Goal: Task Accomplishment & Management: Manage account settings

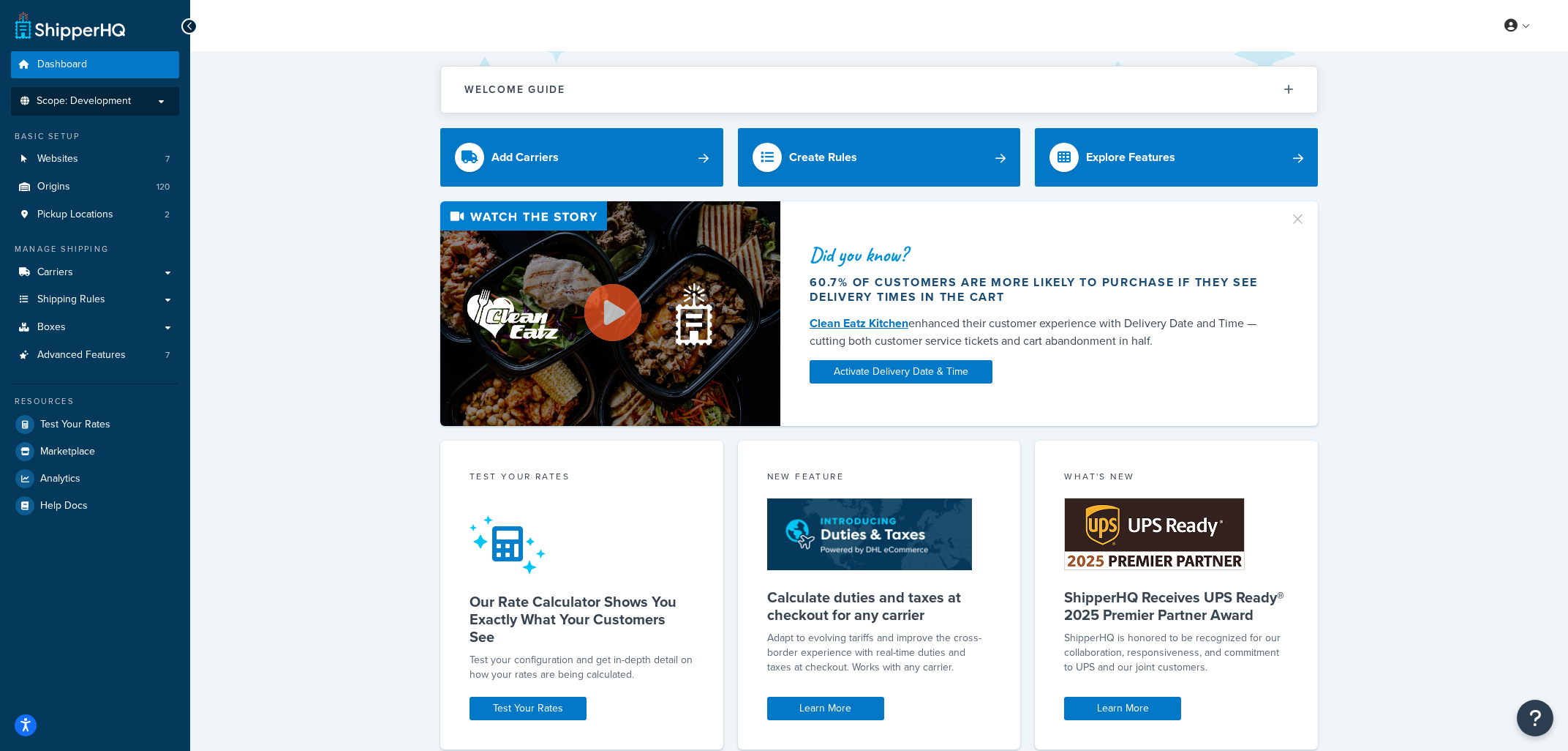
click at [139, 106] on p "Scope: Development" at bounding box center [95, 102] width 155 height 13
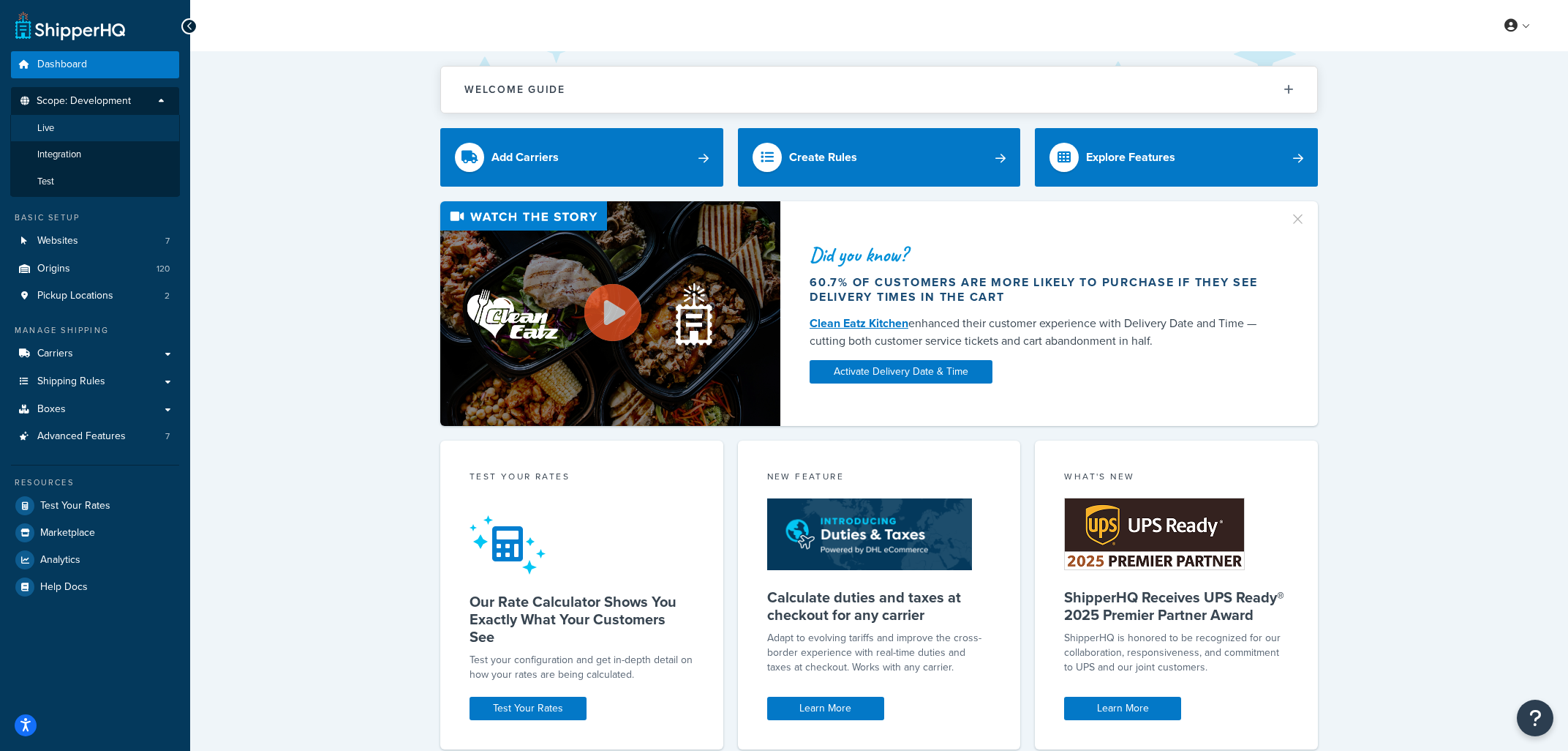
click at [63, 126] on li "Live" at bounding box center [94, 129] width 170 height 27
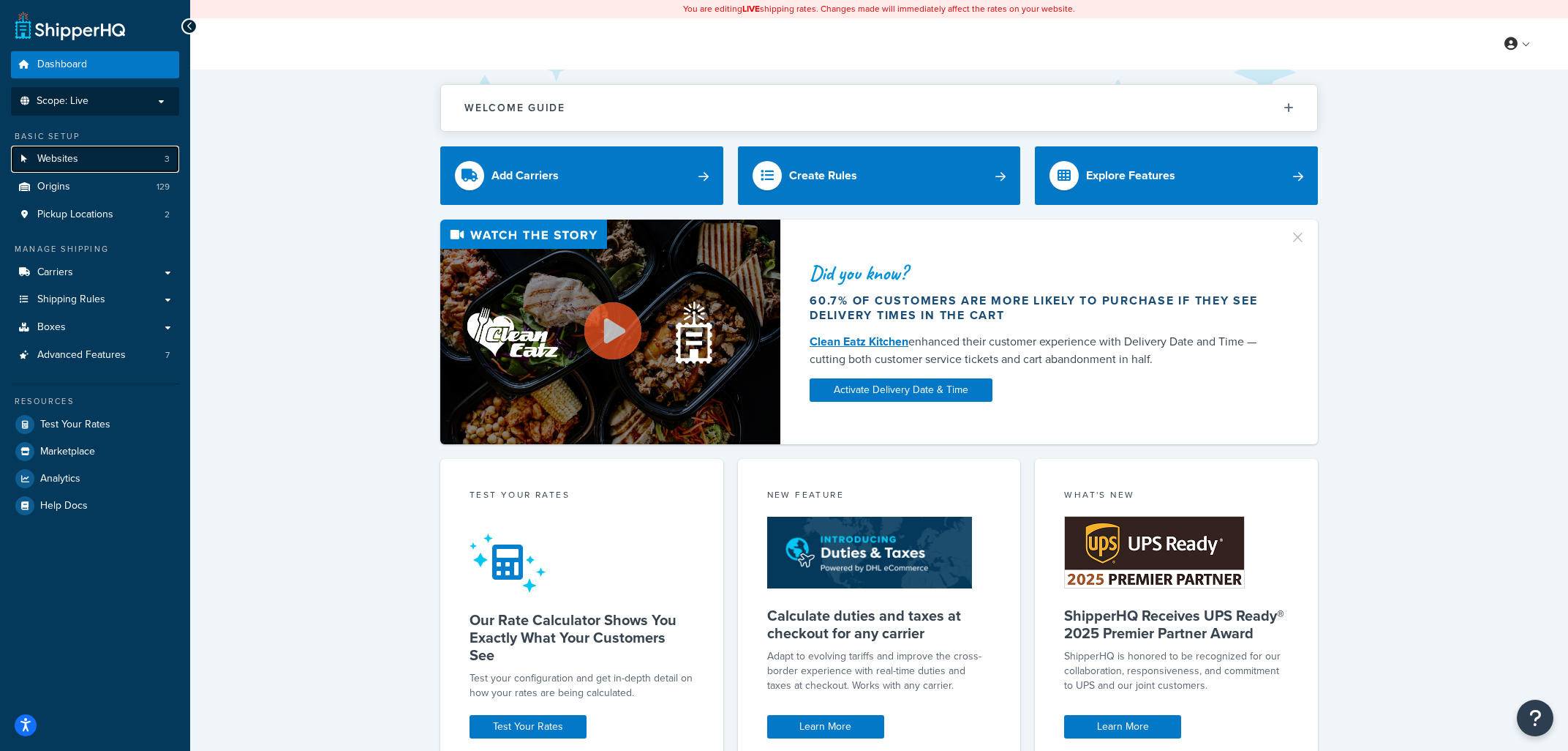
click at [57, 164] on span "Websites" at bounding box center [58, 159] width 41 height 13
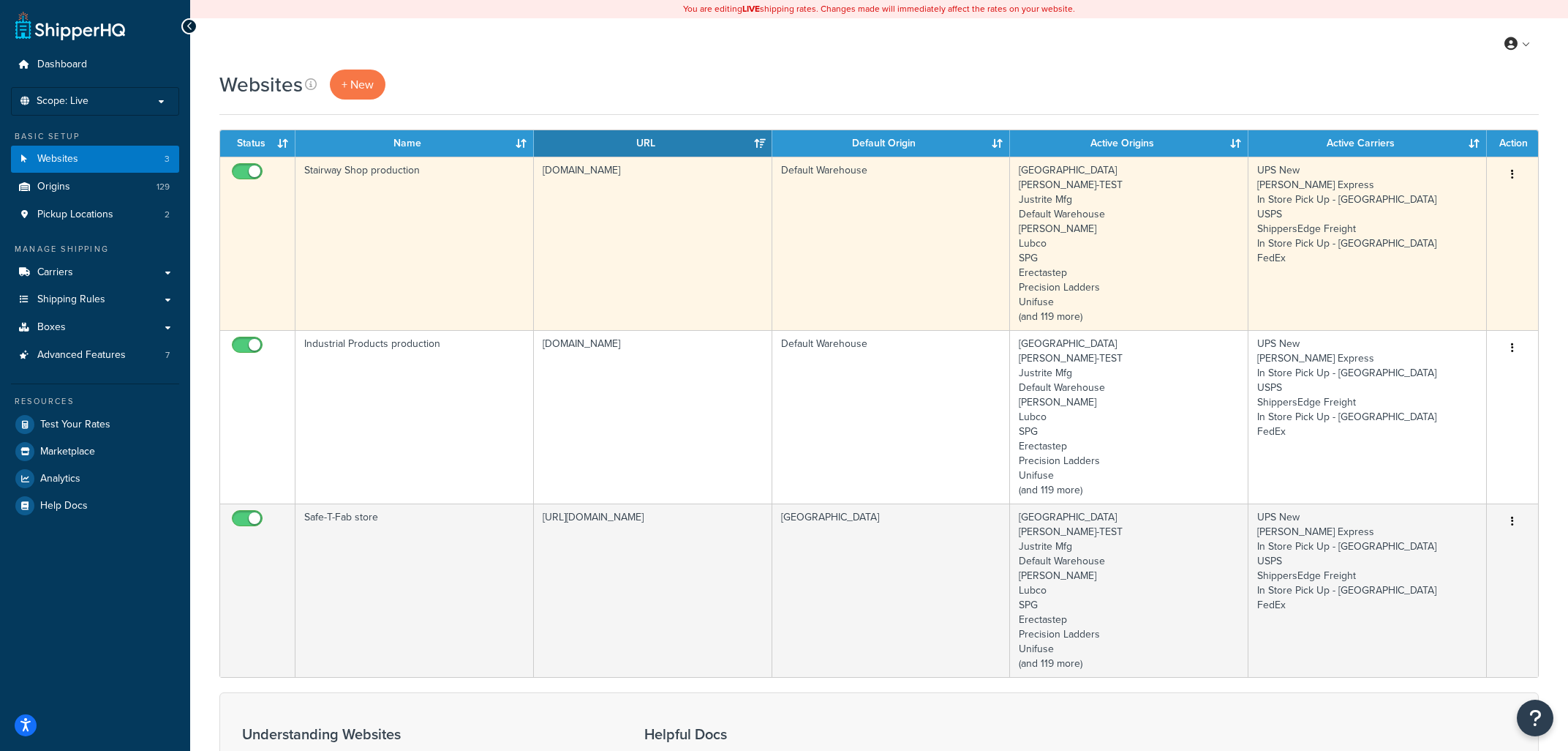
click at [409, 241] on td "Stairway Shop production" at bounding box center [414, 243] width 238 height 174
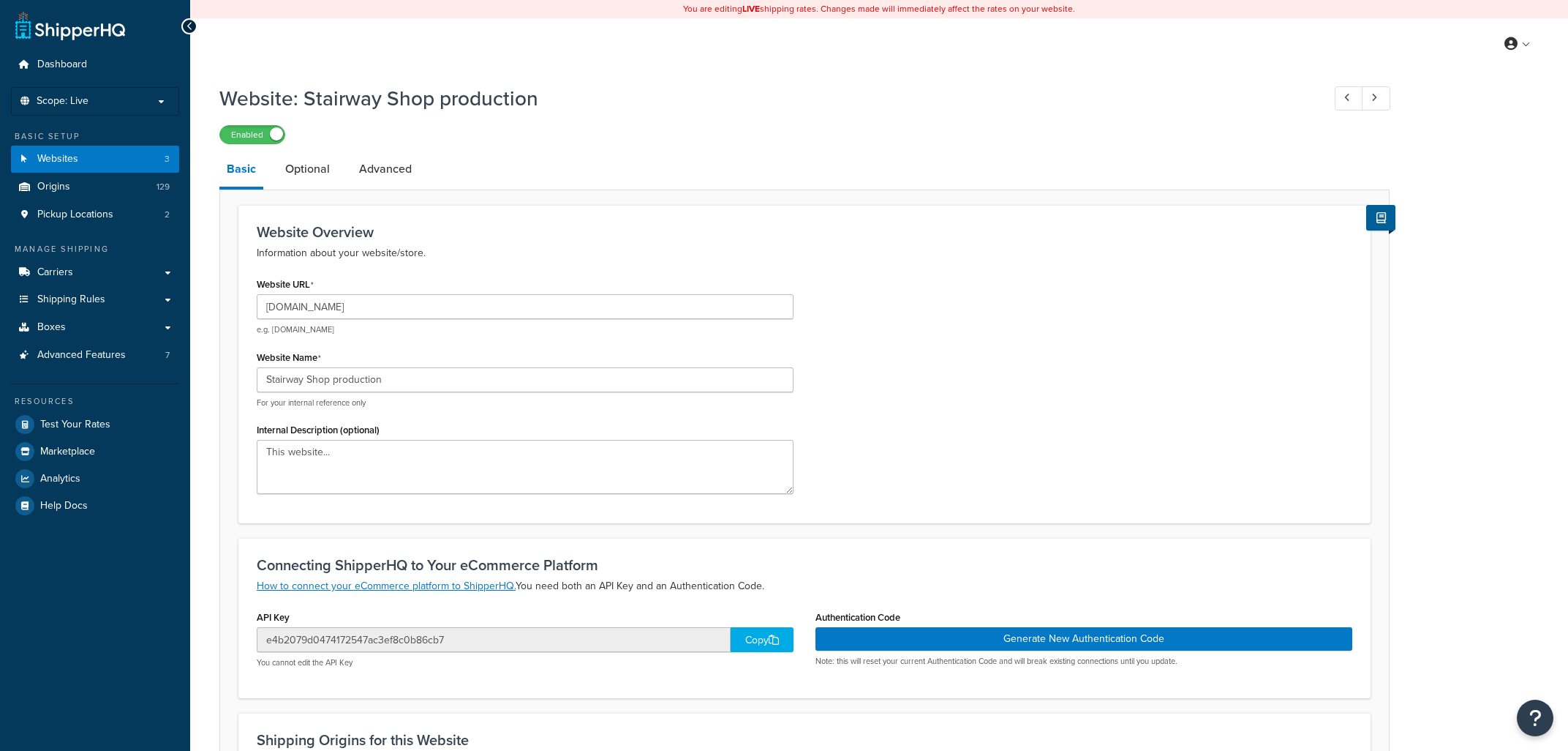
select select "28004"
click at [304, 163] on link "Optional" at bounding box center [307, 168] width 59 height 35
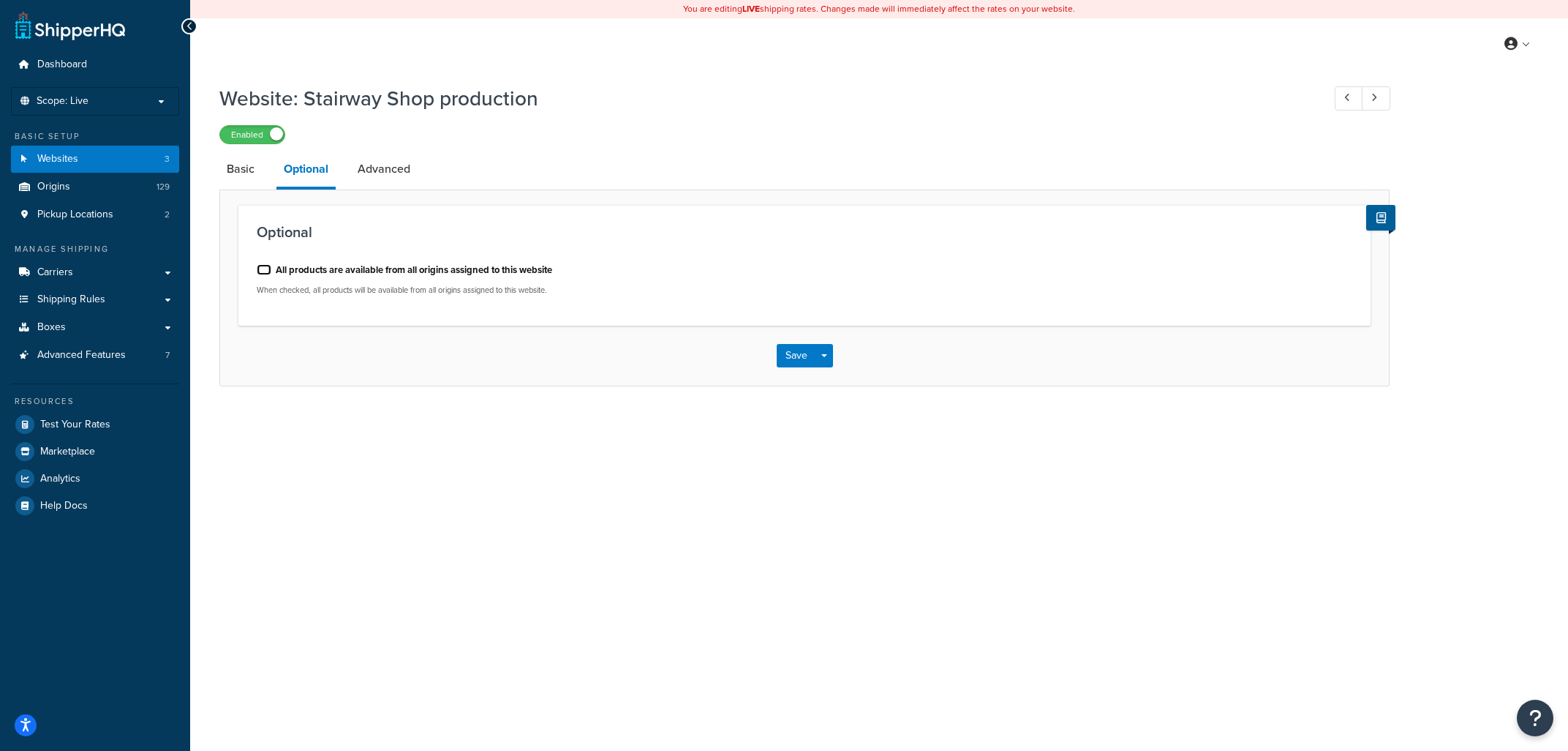
click at [262, 267] on input "All products are available from all origins assigned to this website" at bounding box center [264, 270] width 14 height 11
drag, startPoint x: 261, startPoint y: 270, endPoint x: 274, endPoint y: 261, distance: 15.8
click at [261, 271] on input "All products are available from all origins assigned to this website" at bounding box center [264, 270] width 14 height 11
checkbox input "false"
click at [382, 161] on link "Advanced" at bounding box center [384, 168] width 67 height 35
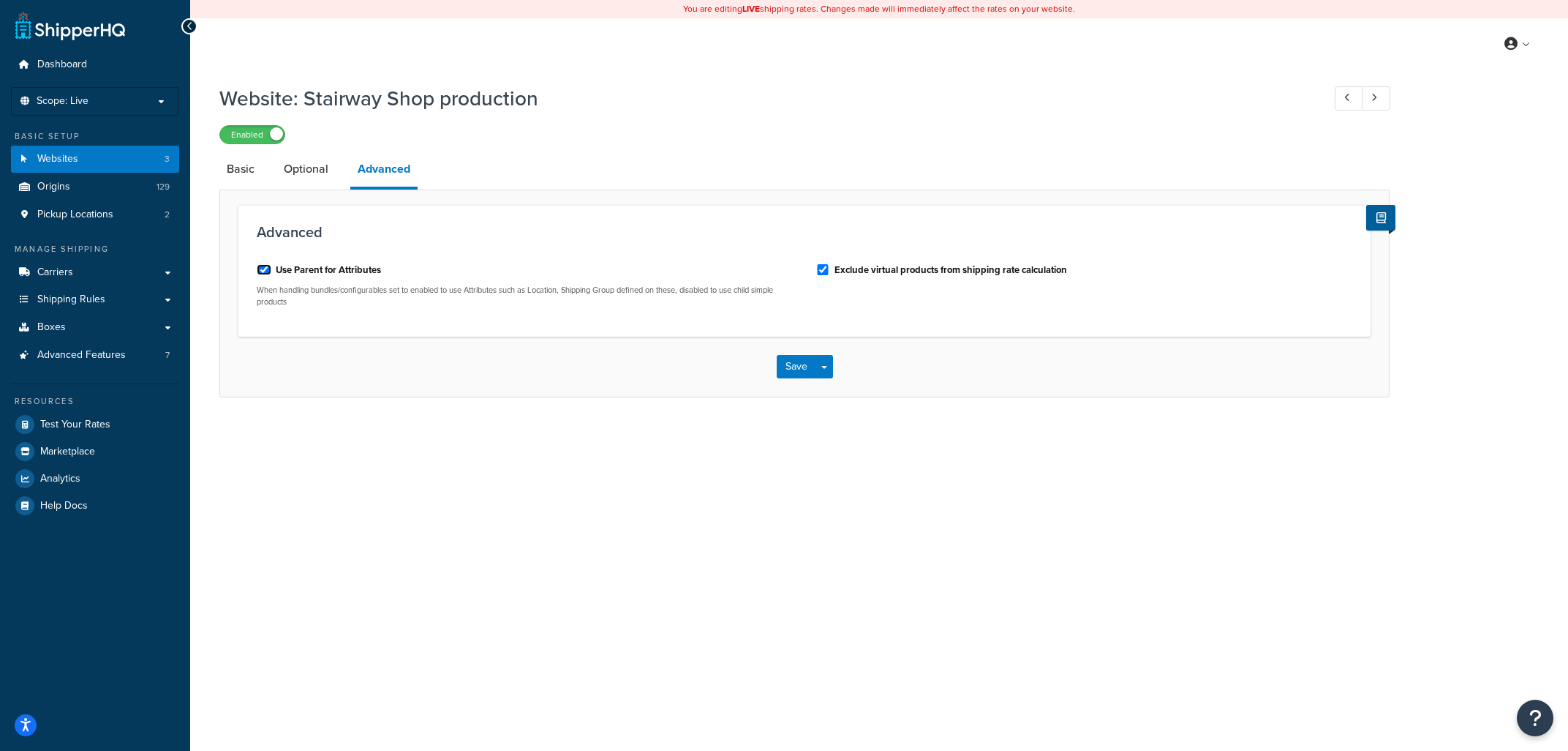
click at [261, 266] on input "Use Parent for Attributes" at bounding box center [264, 270] width 14 height 11
checkbox input "false"
click at [797, 362] on button "Save" at bounding box center [797, 367] width 40 height 23
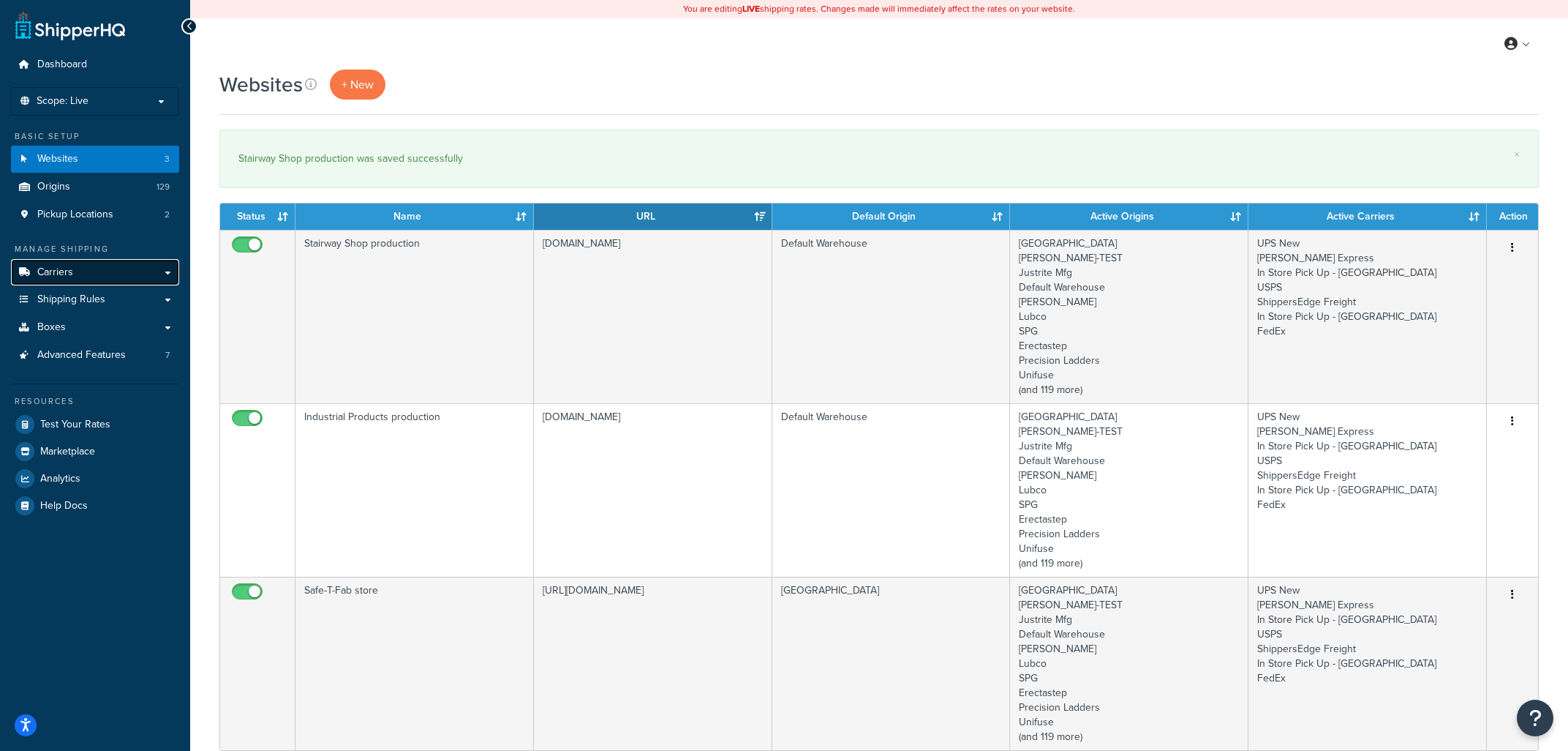
click at [76, 267] on link "Carriers" at bounding box center [94, 273] width 168 height 27
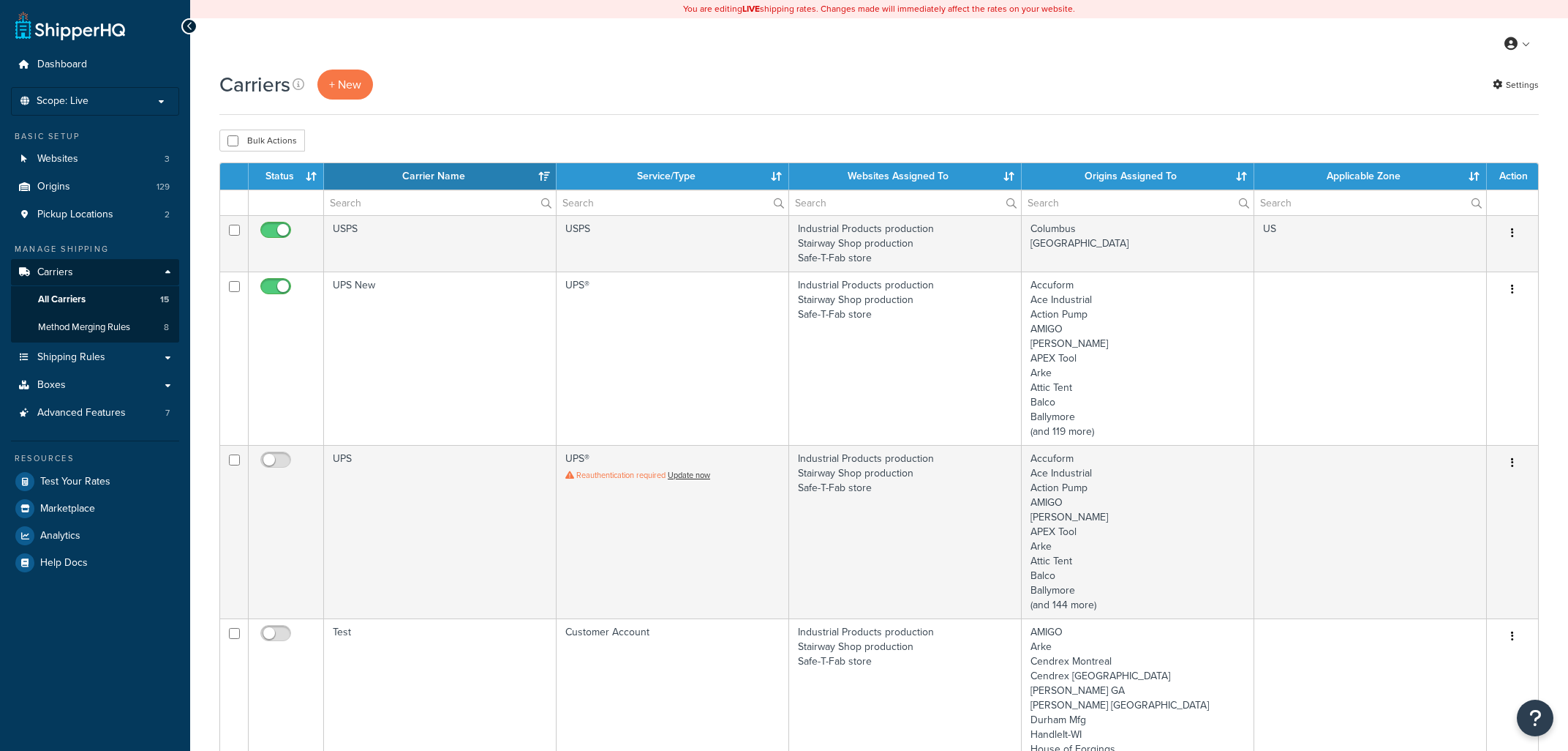
select select "15"
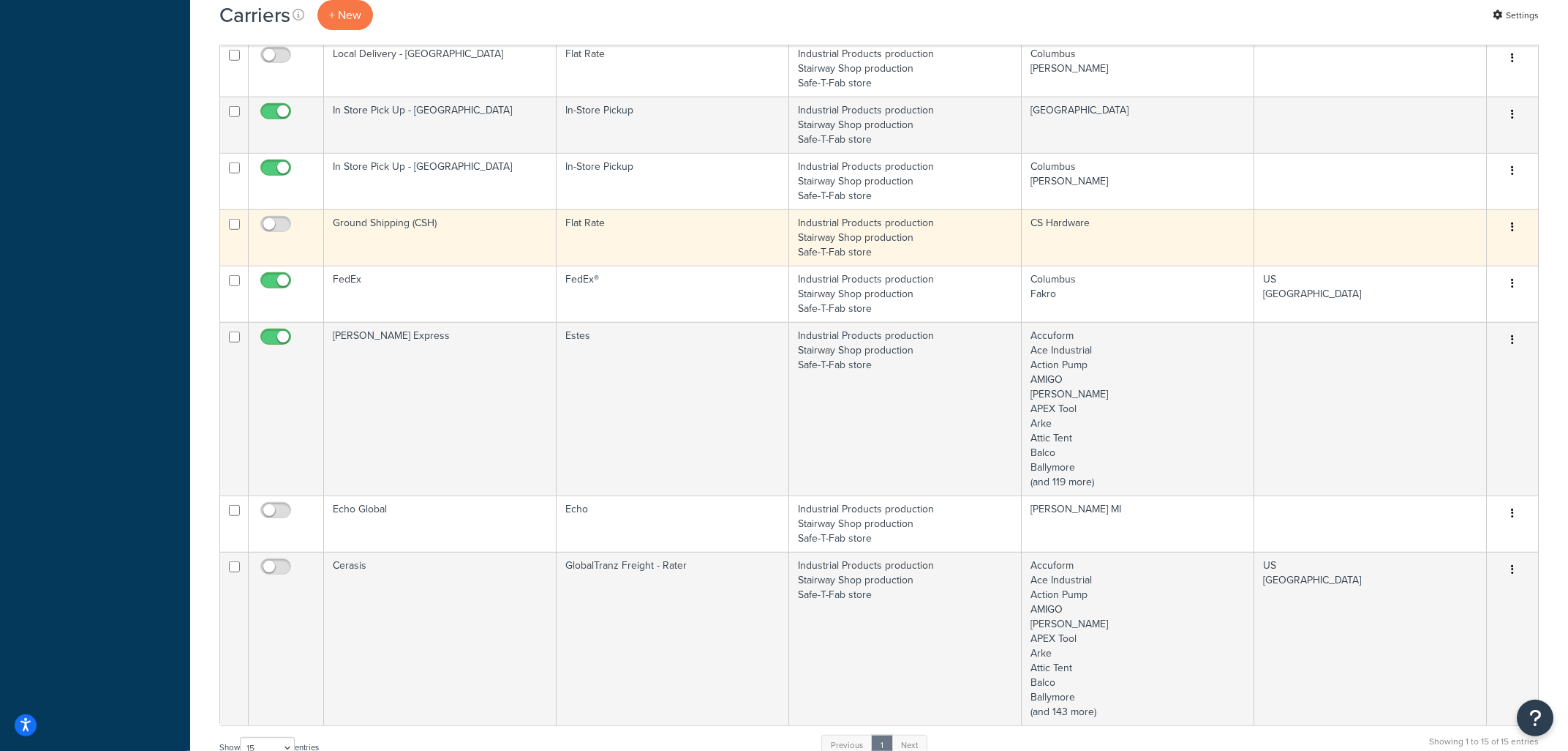
scroll to position [1097, 0]
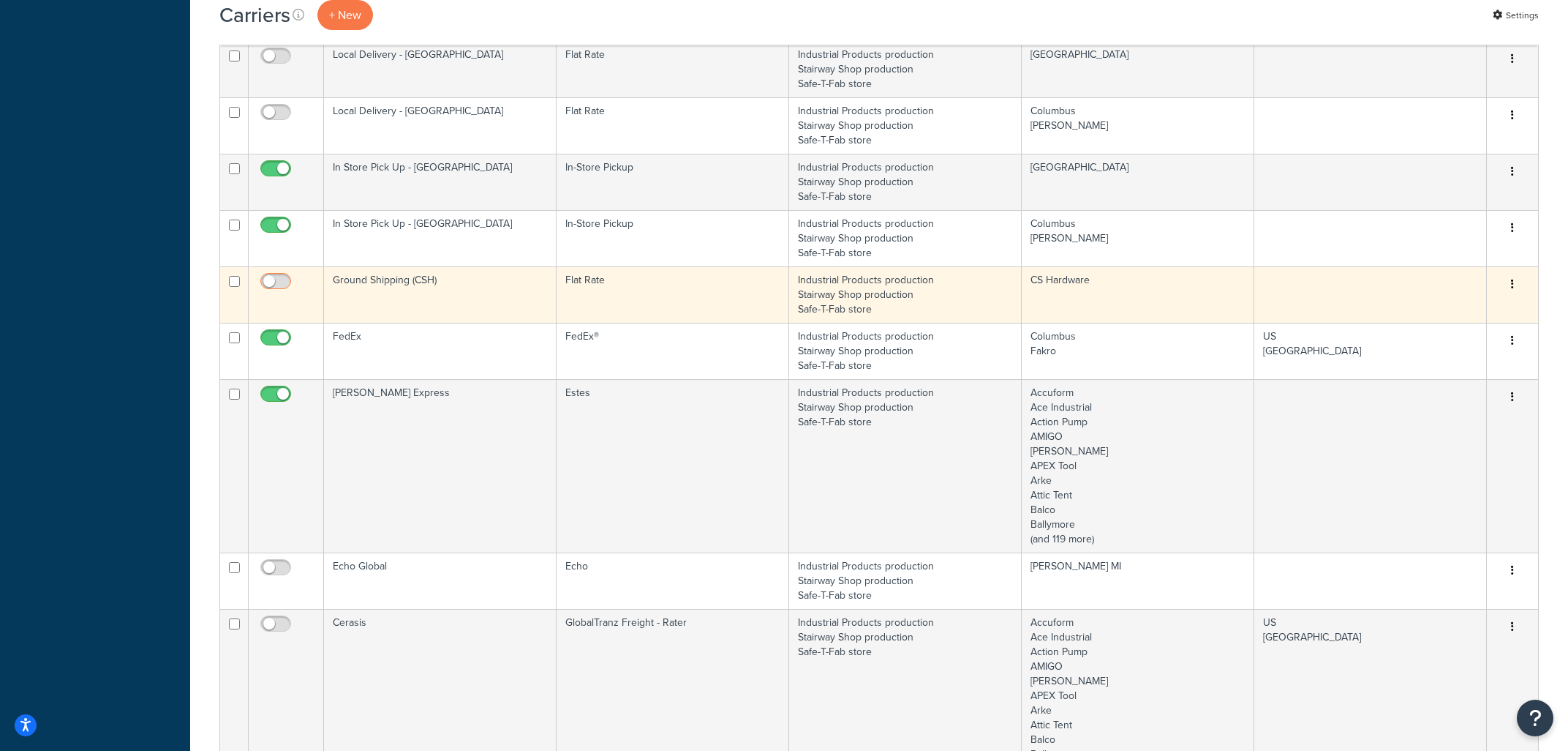
click at [273, 283] on input "checkbox" at bounding box center [277, 285] width 40 height 18
checkbox input "true"
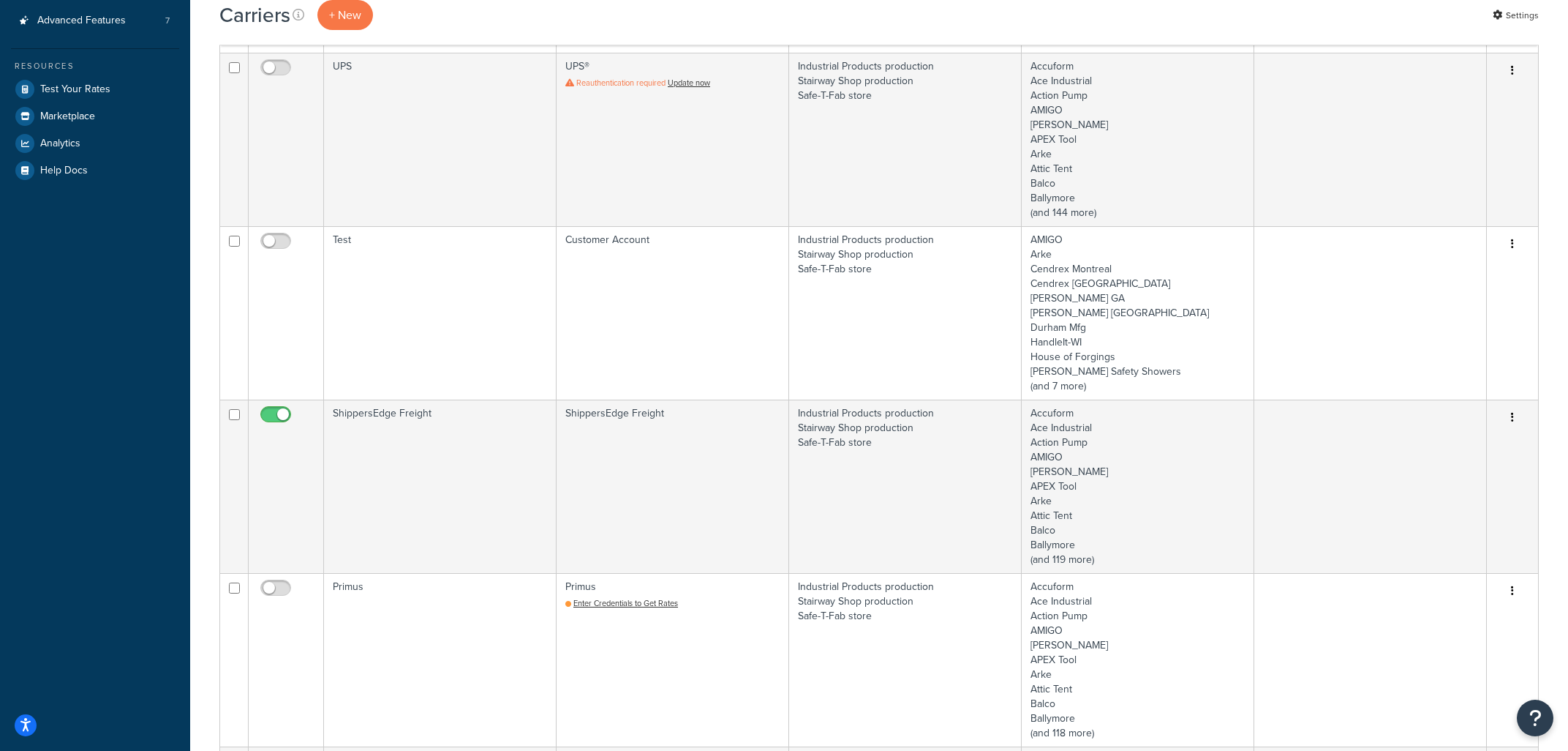
scroll to position [78, 0]
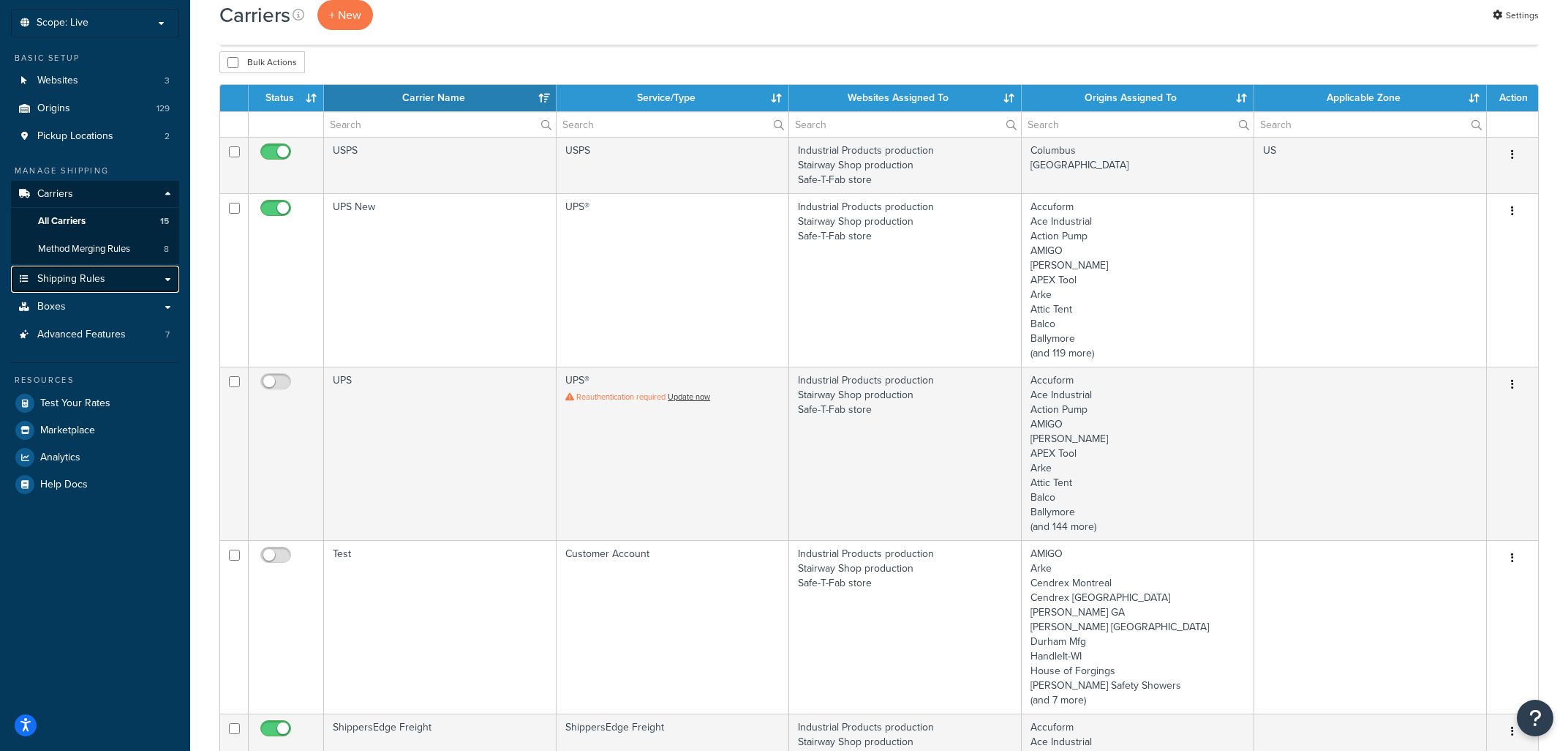
click at [80, 282] on span "Shipping Rules" at bounding box center [71, 279] width 68 height 13
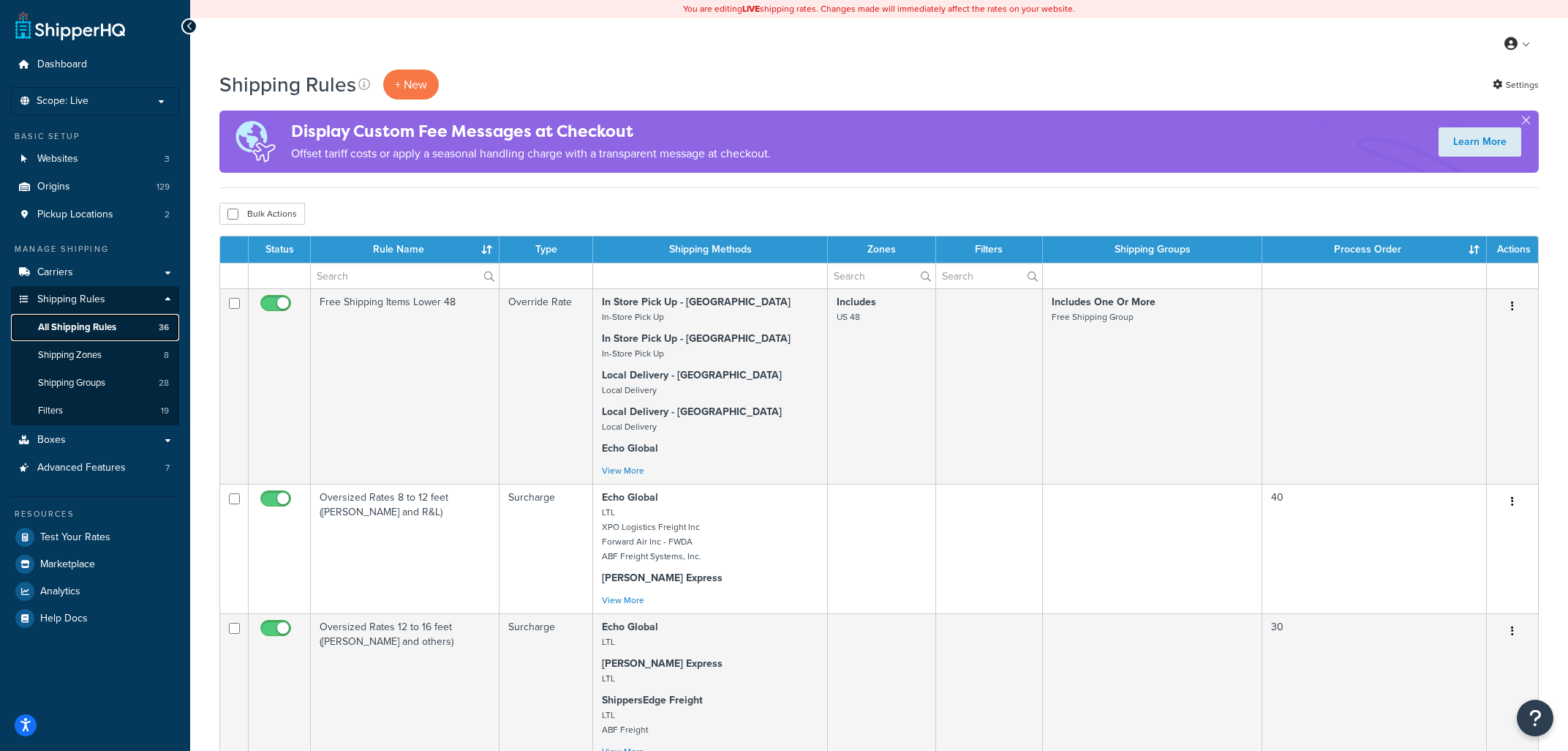
click at [92, 326] on span "All Shipping Rules" at bounding box center [76, 327] width 78 height 13
click at [370, 279] on input "text" at bounding box center [405, 276] width 188 height 25
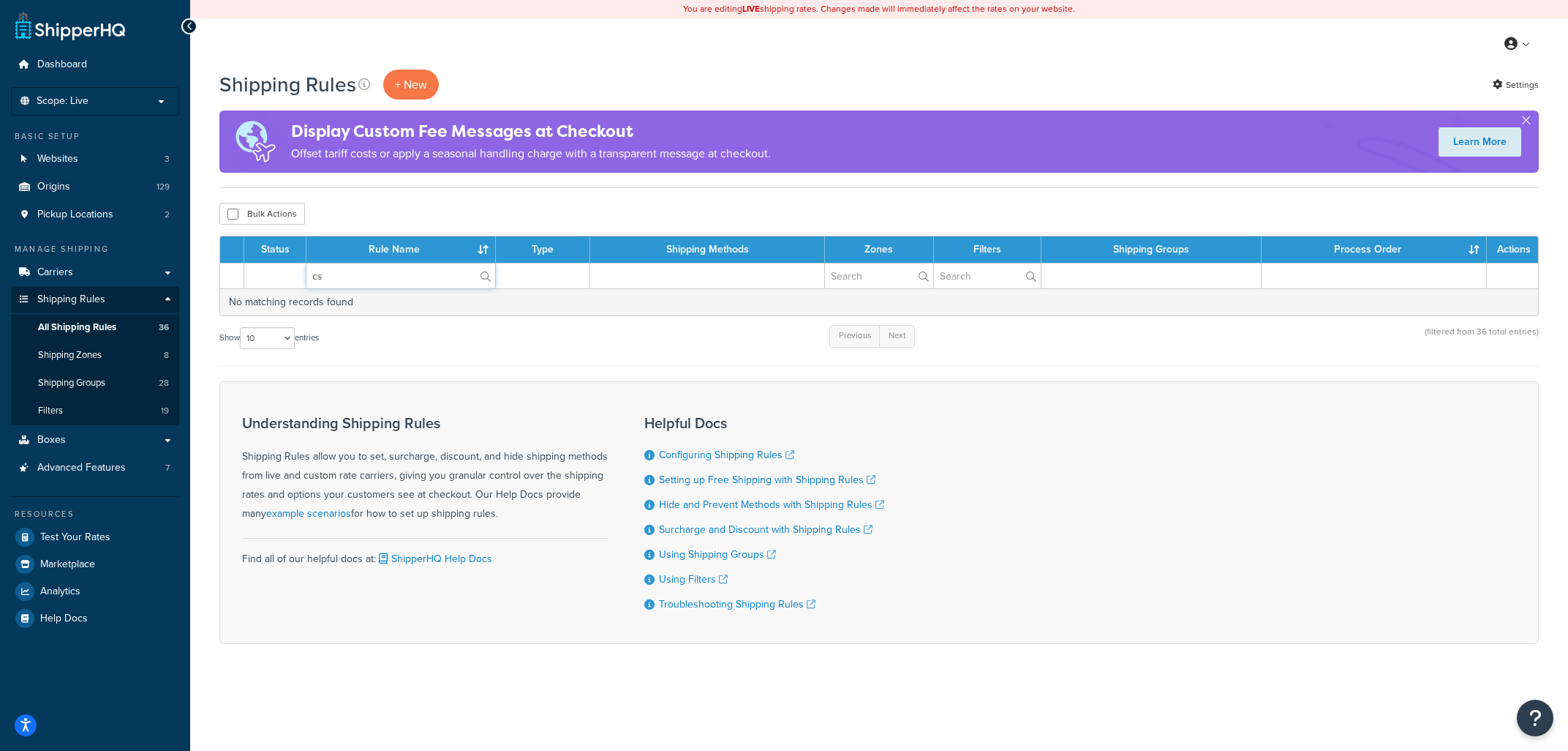
type input "cs"
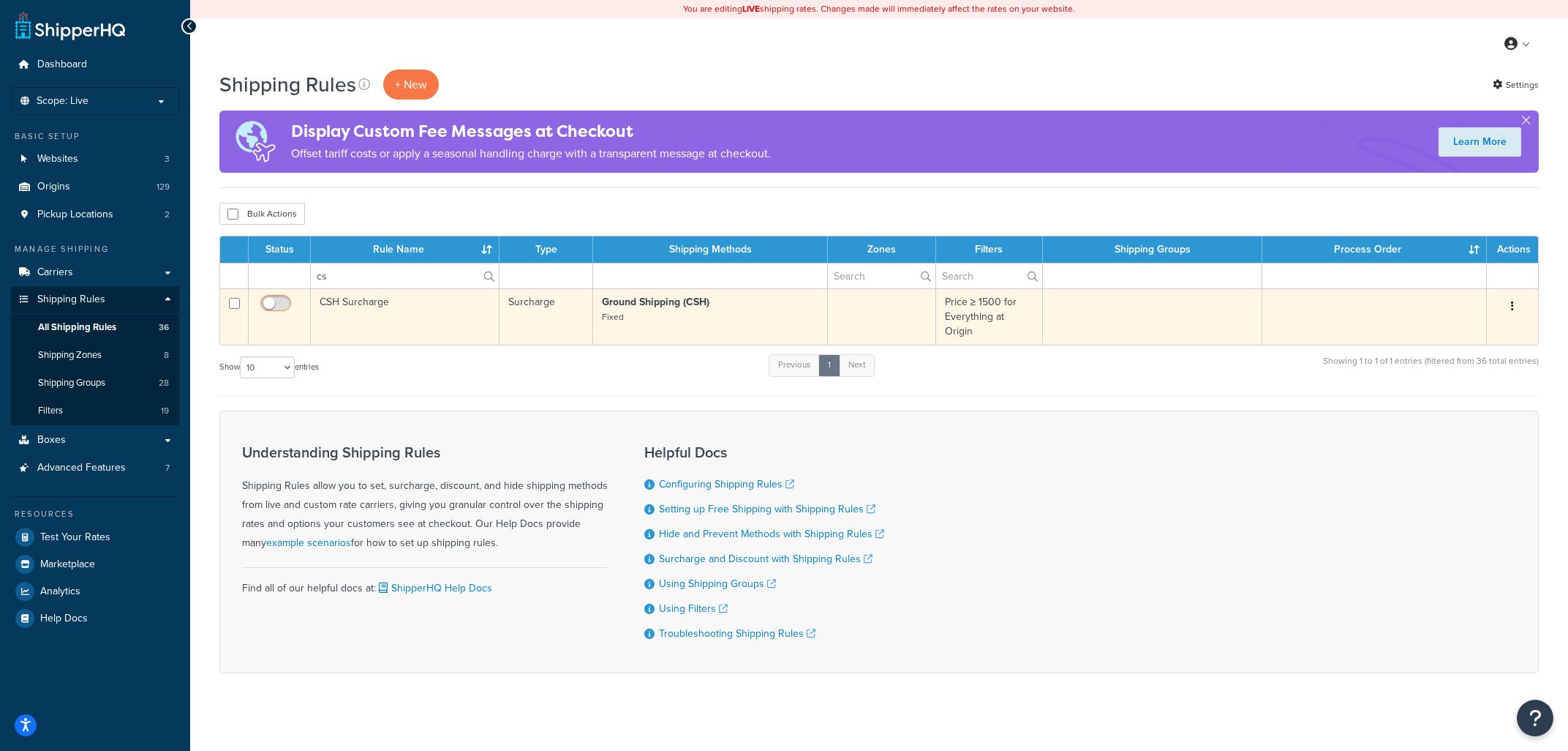
click at [272, 308] on input "checkbox" at bounding box center [277, 307] width 40 height 18
checkbox input "true"
click at [385, 319] on td "CSH Surcharge" at bounding box center [405, 316] width 189 height 57
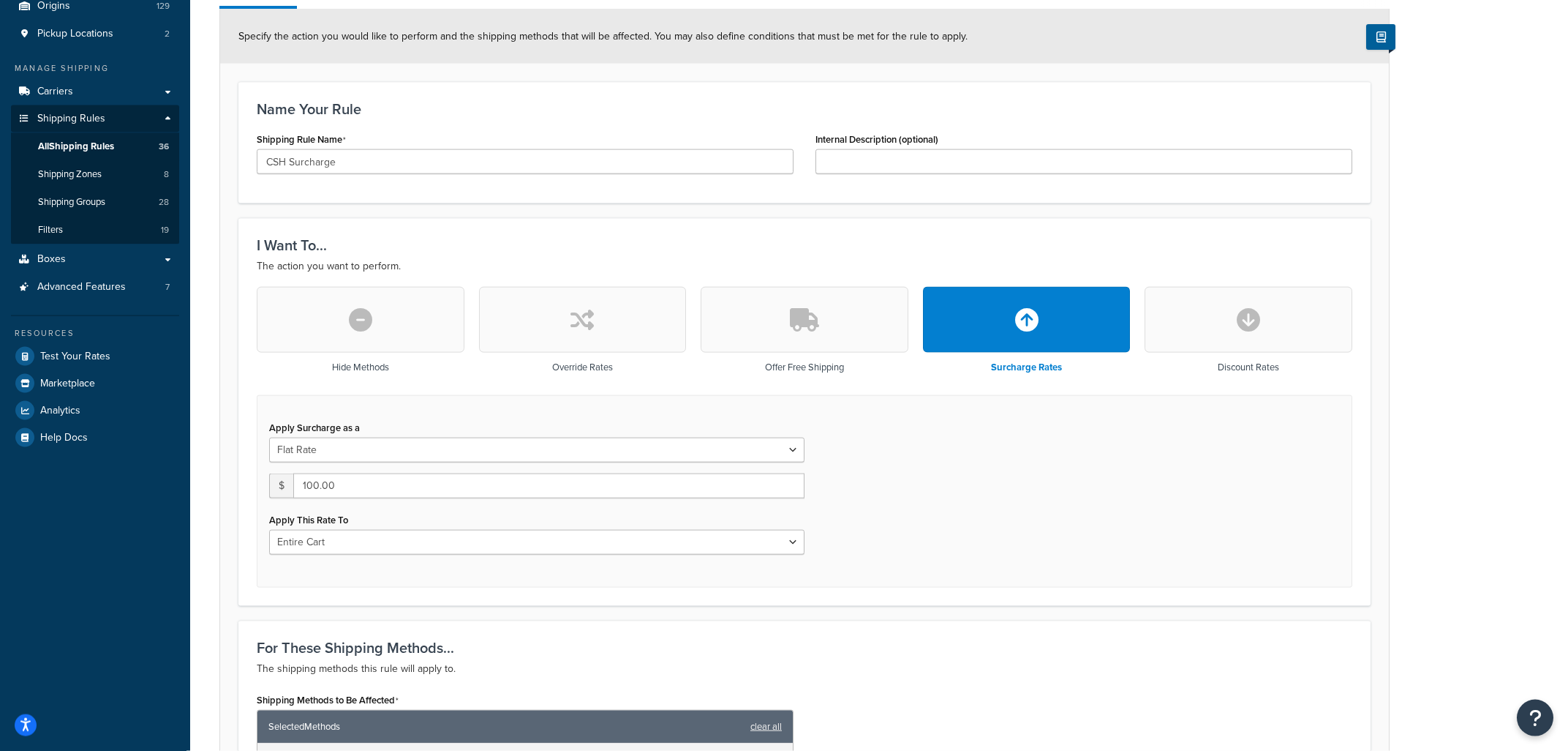
scroll to position [255, 0]
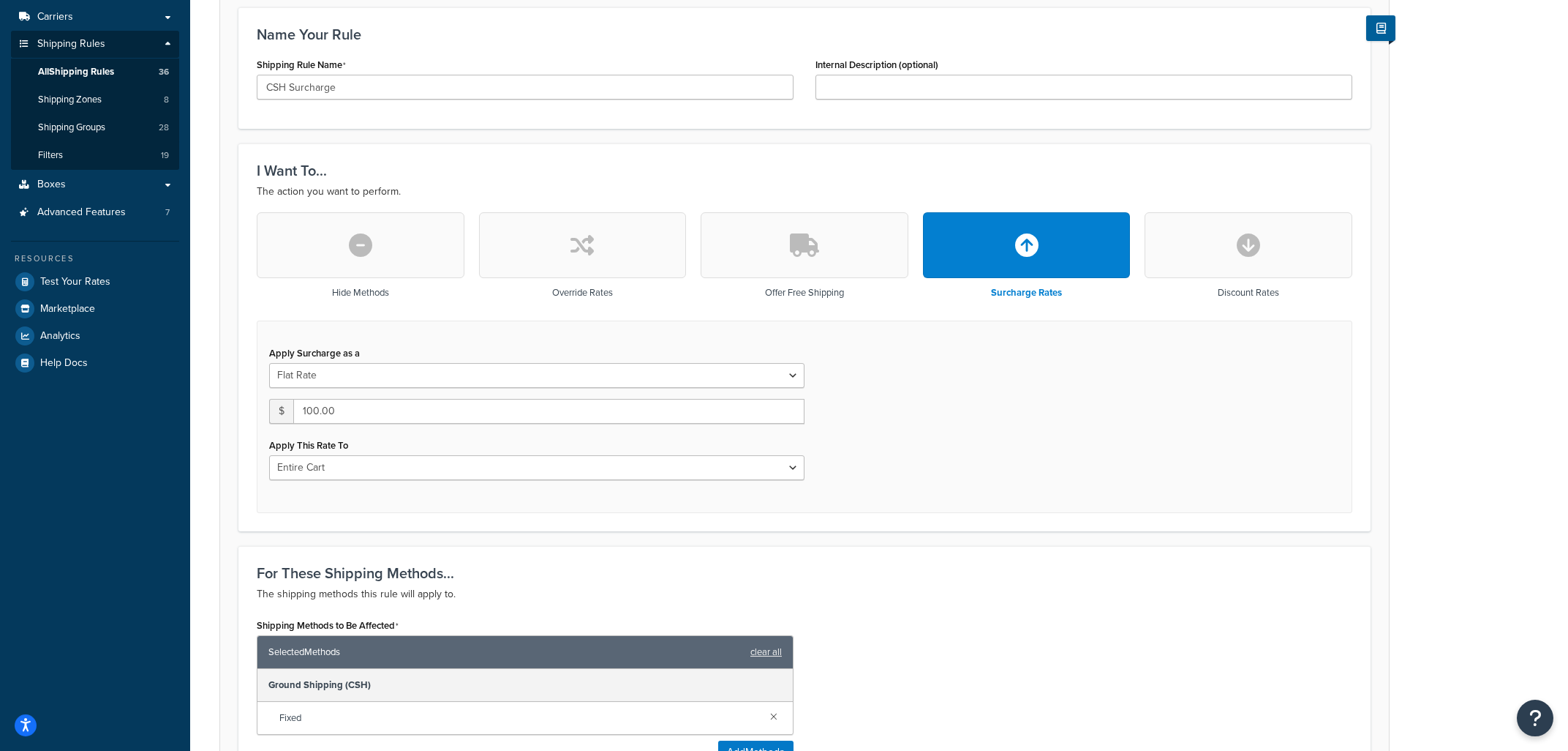
click at [590, 251] on icon "button" at bounding box center [582, 245] width 23 height 23
type input "0"
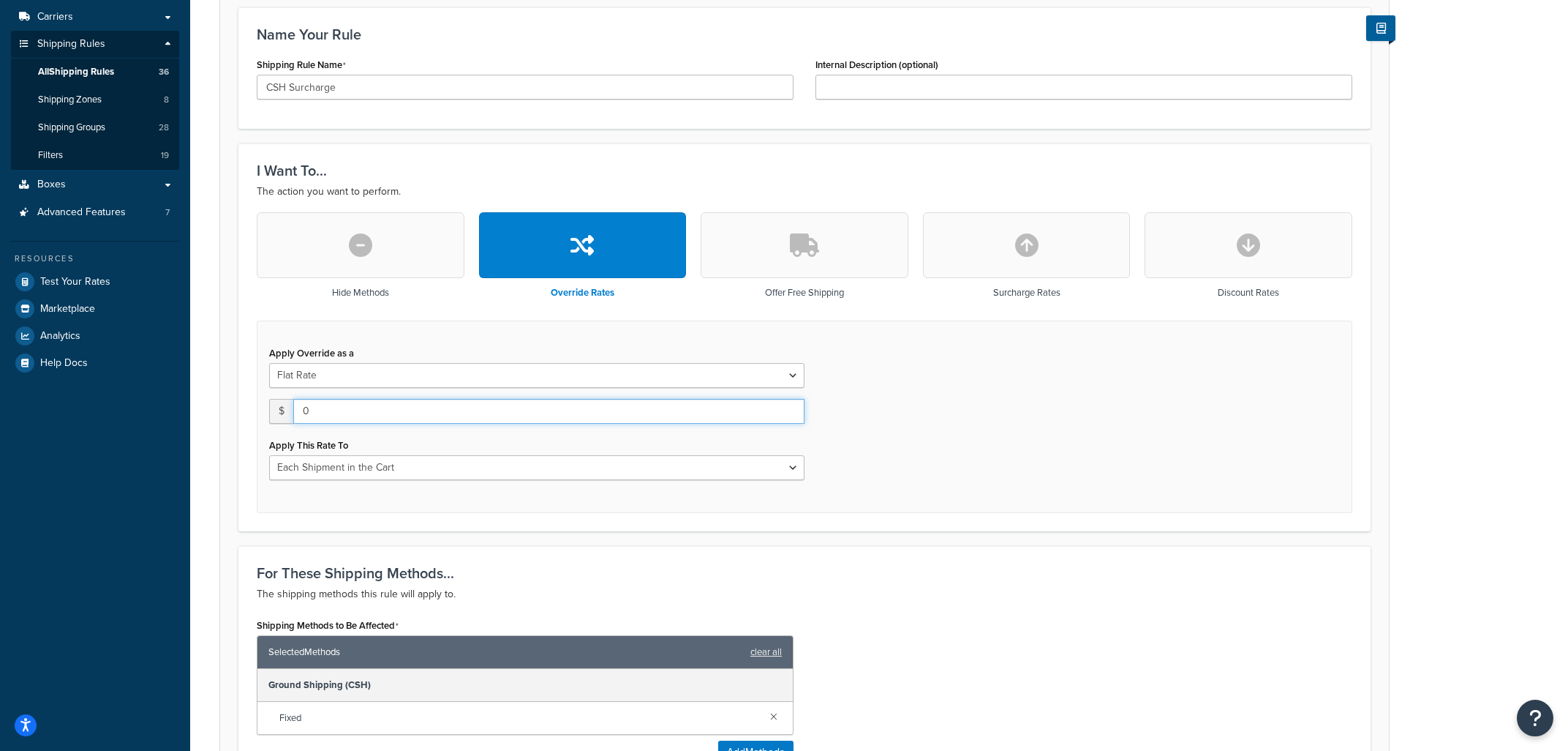
click at [573, 415] on input "0" at bounding box center [548, 411] width 512 height 25
type input "100"
click at [1060, 398] on div "Apply Override as a Flat Rate Percentage Flat Rate & Percentage $ 100 Apply Thi…" at bounding box center [805, 416] width 1096 height 192
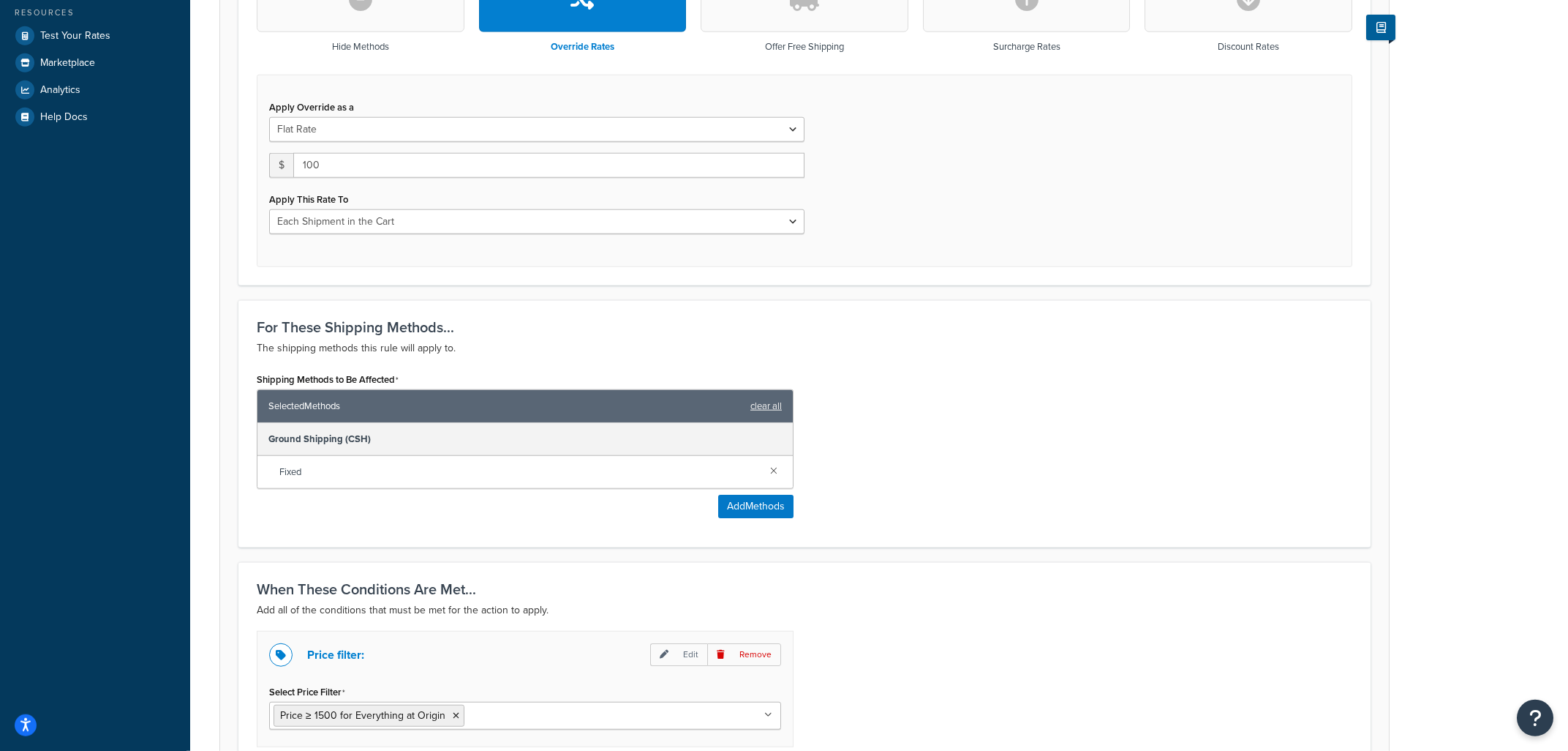
scroll to position [569, 0]
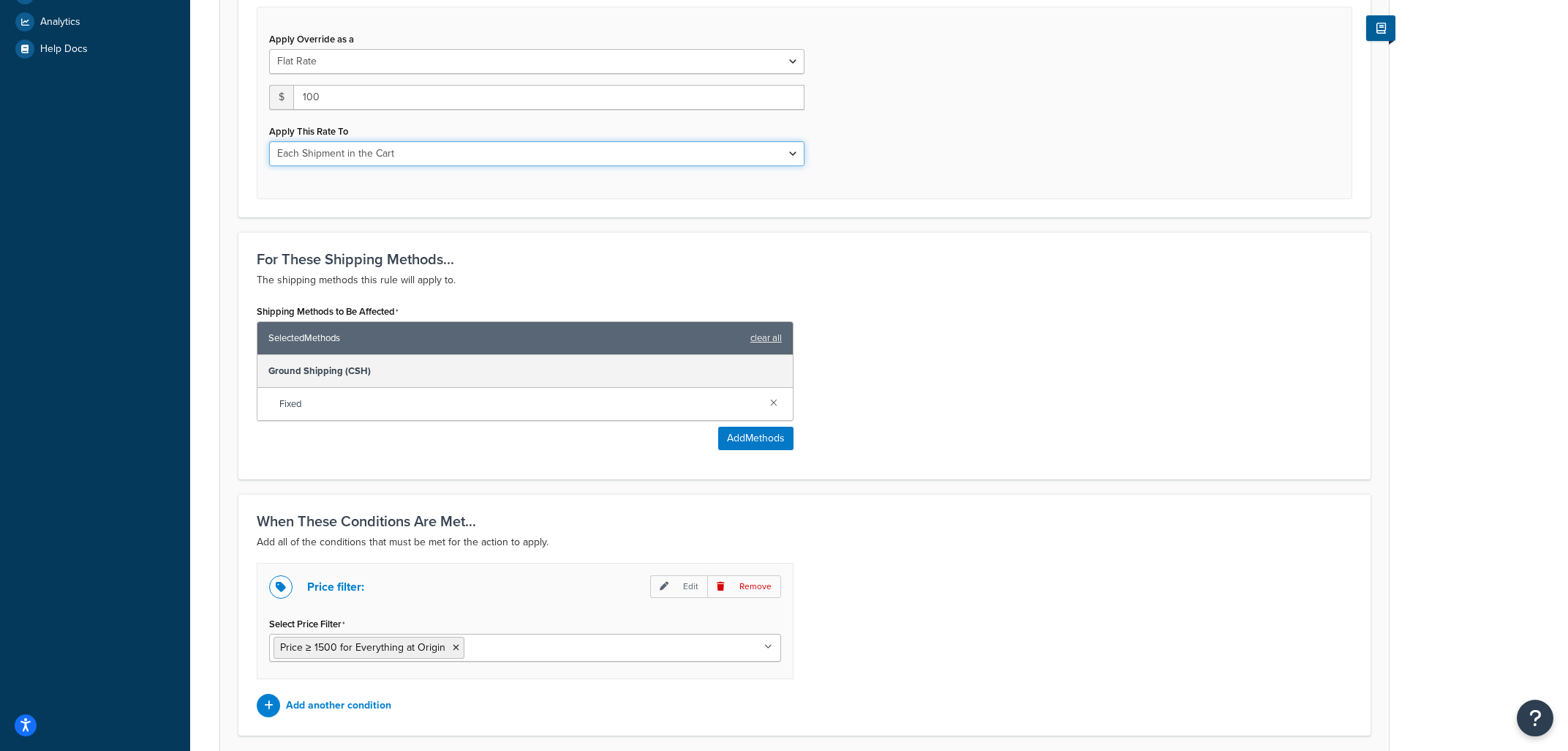
click at [269, 141] on select "Each Shipment in the Cart Each Origin in the Cart Each Shipping Group in the Ca…" at bounding box center [536, 154] width 535 height 25
select select "LOCATION"
click option "Each Origin in the Cart" at bounding box center [0, 0] width 0 height 0
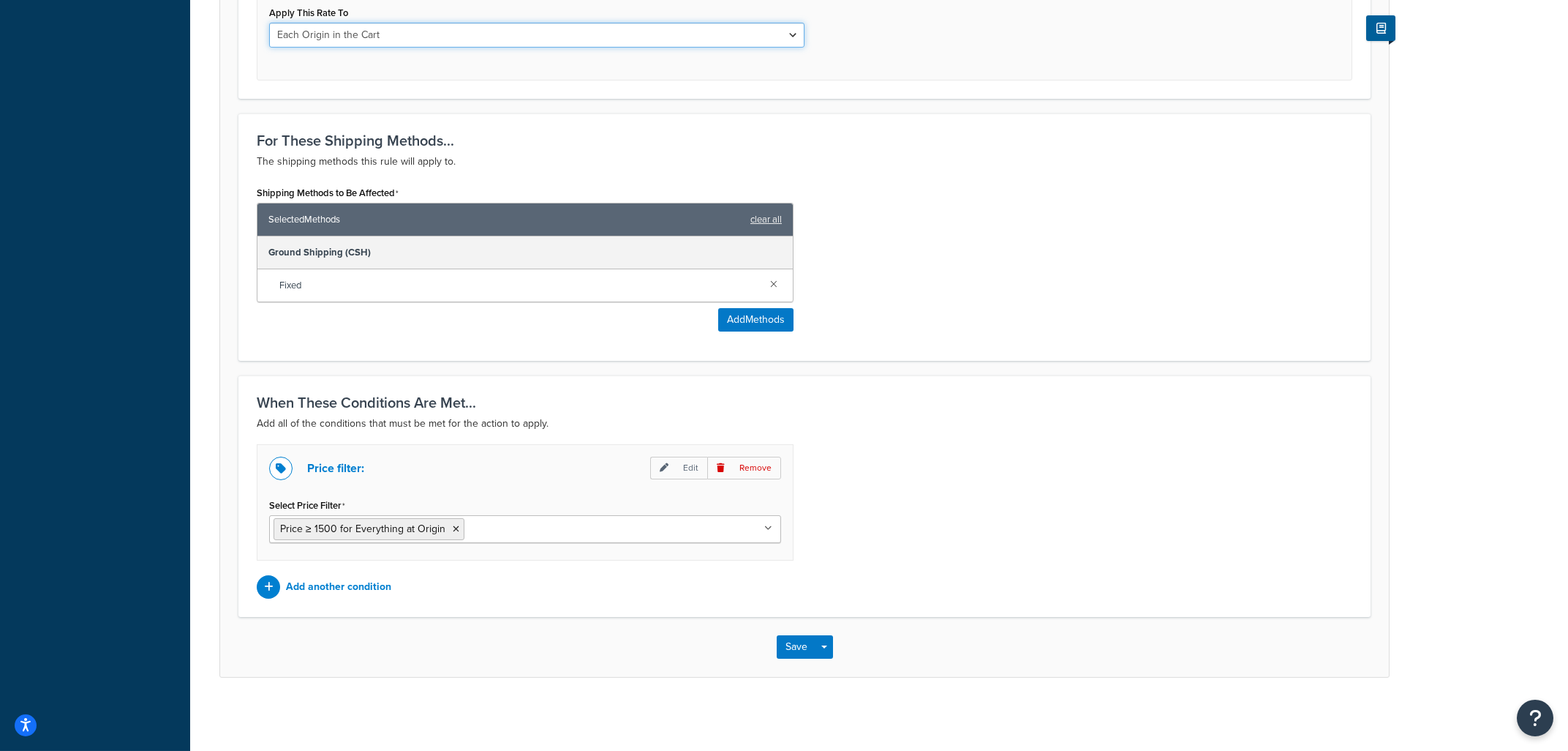
scroll to position [689, 0]
click at [797, 650] on button "Save" at bounding box center [797, 647] width 40 height 23
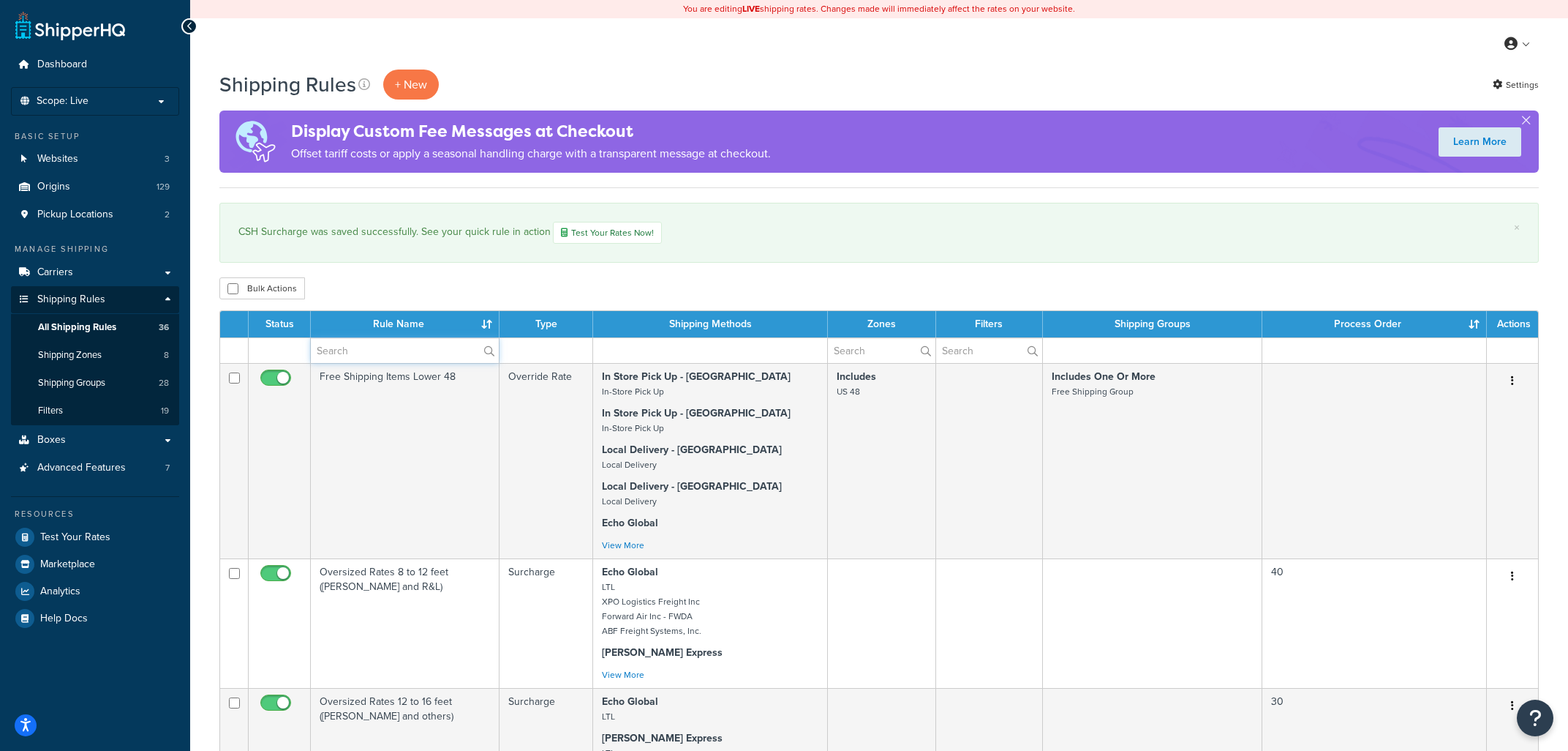
click at [394, 355] on input "text" at bounding box center [405, 351] width 188 height 25
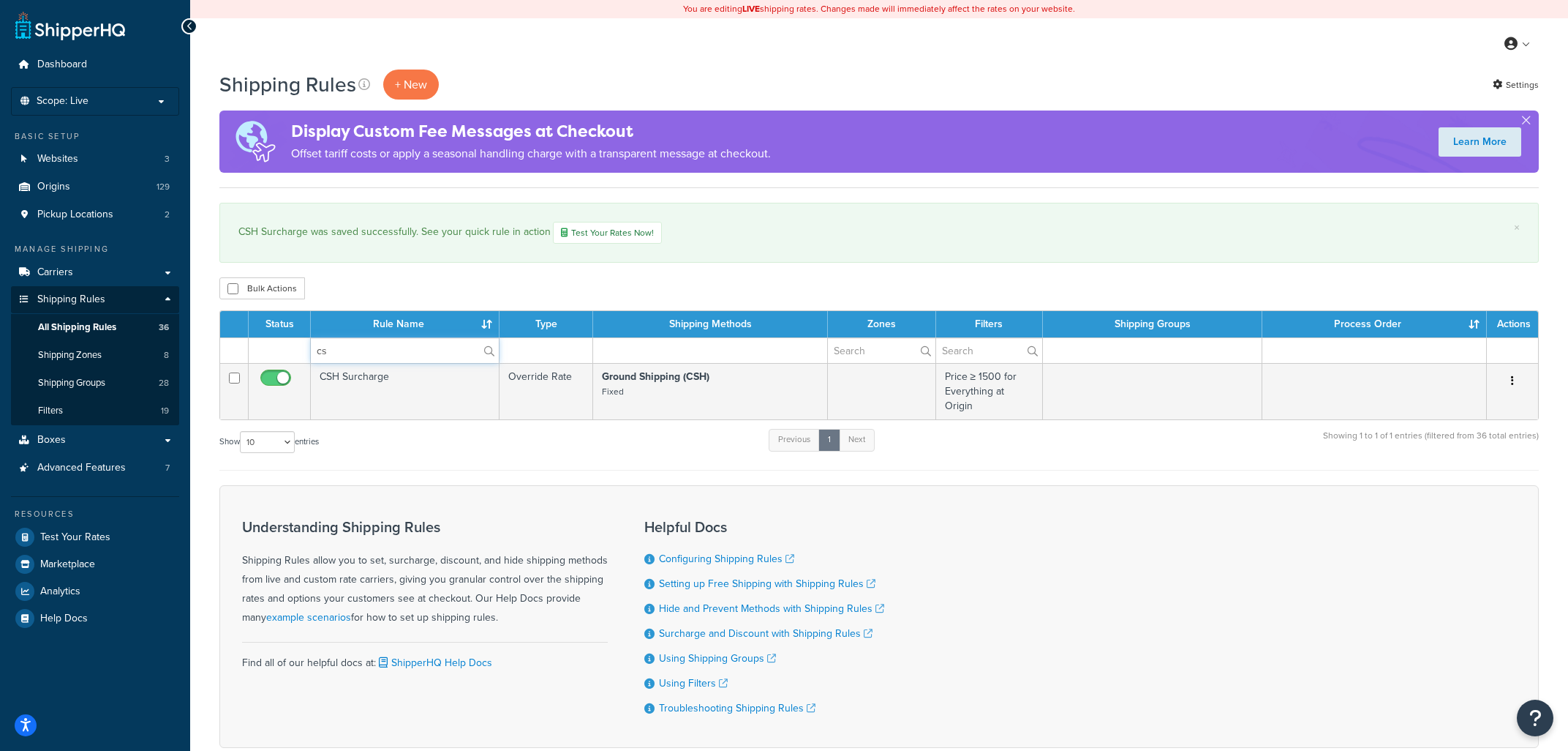
type input "c"
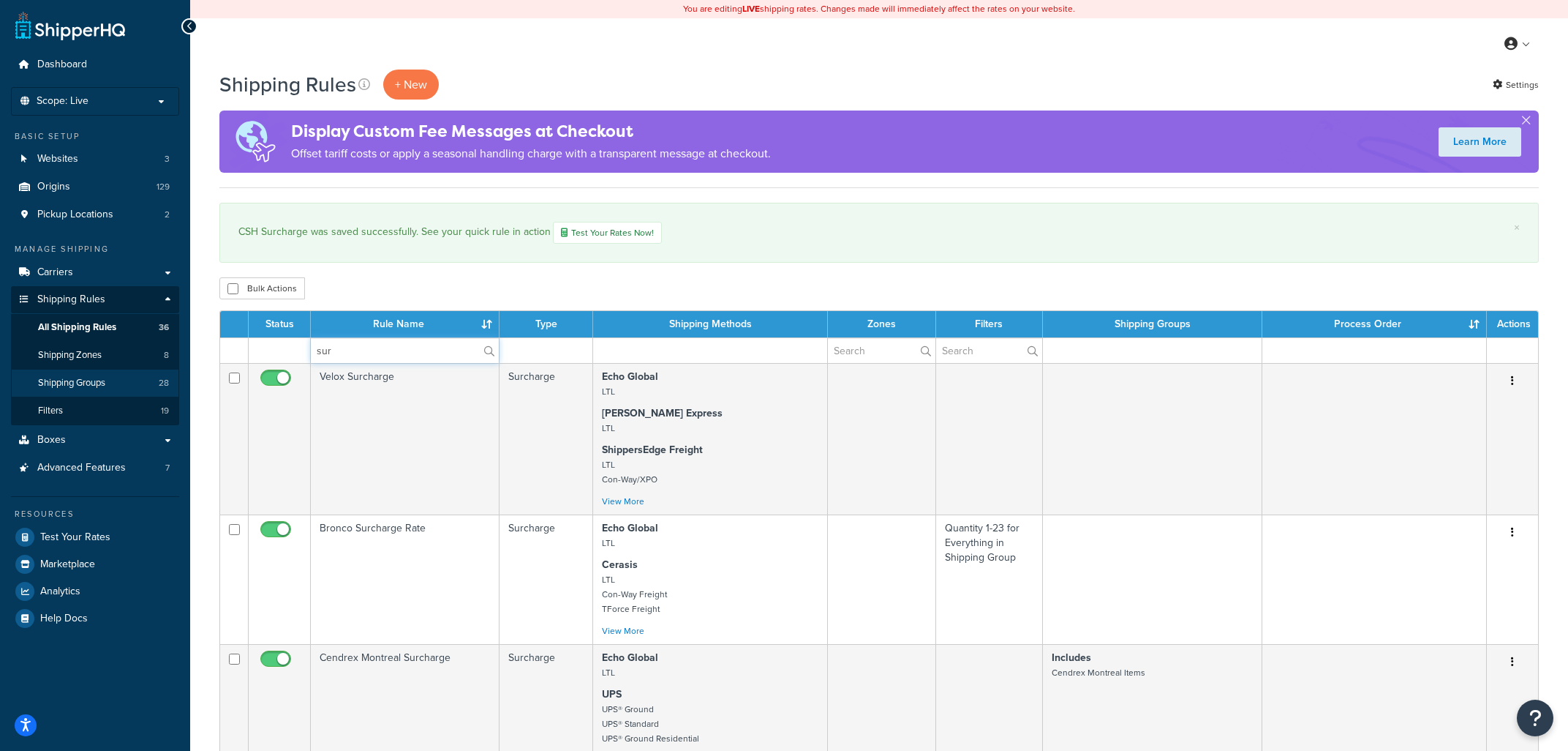
type input "sur"
click at [91, 384] on span "Shipping Groups" at bounding box center [71, 383] width 67 height 13
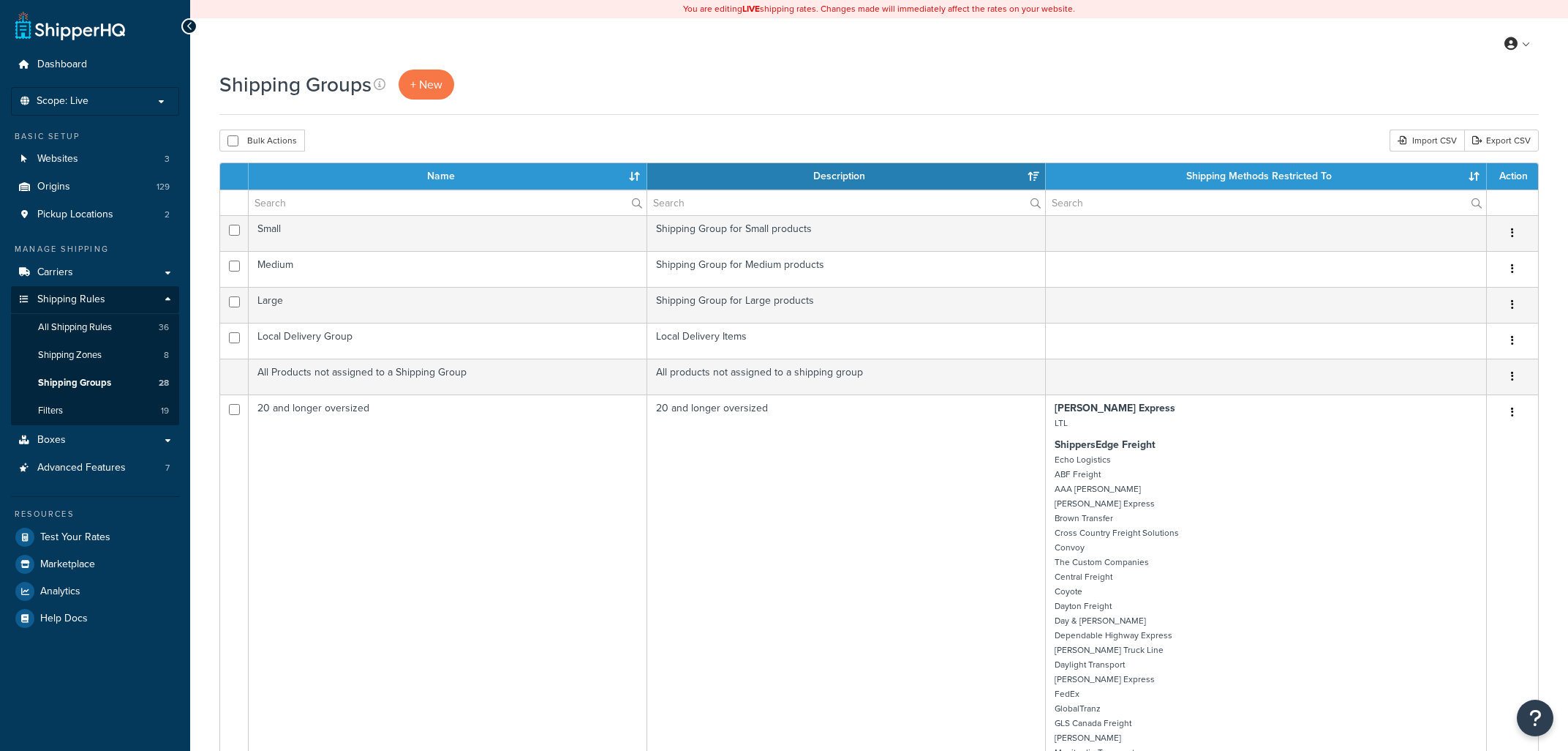
select select "15"
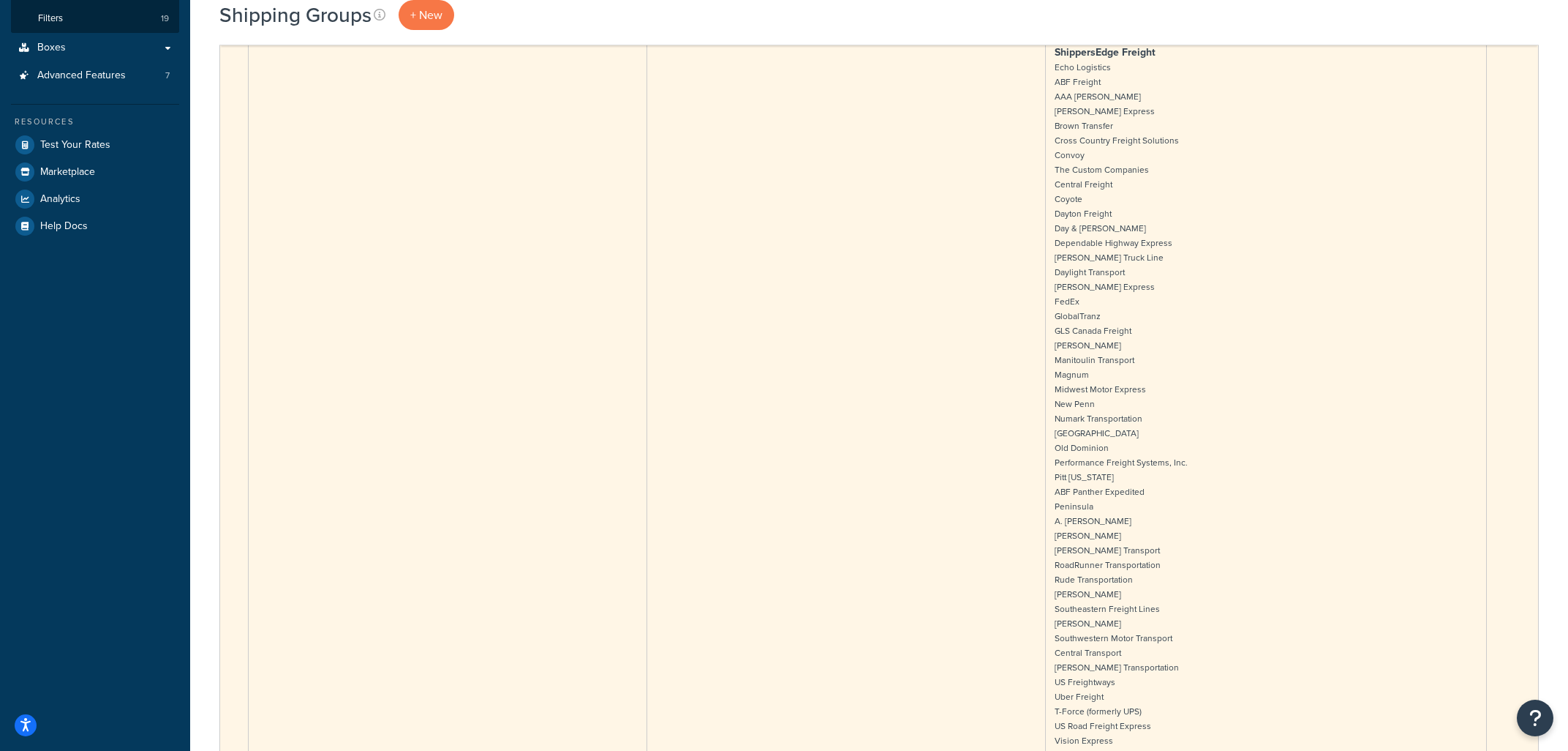
scroll to position [705, 0]
